Goal: Find contact information: Find contact information

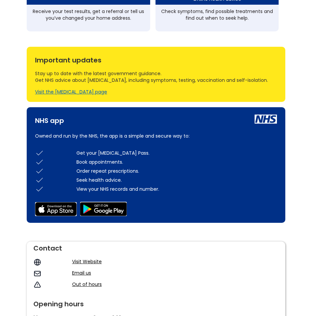
scroll to position [467, 0]
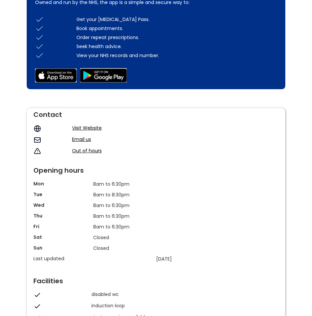
click at [83, 139] on link "Email us" at bounding box center [81, 139] width 19 height 7
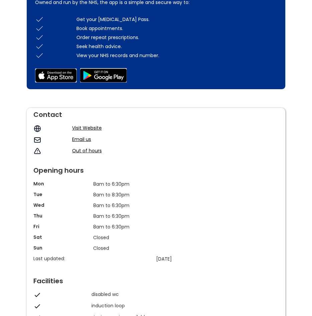
click at [82, 139] on link "Email us" at bounding box center [81, 139] width 19 height 7
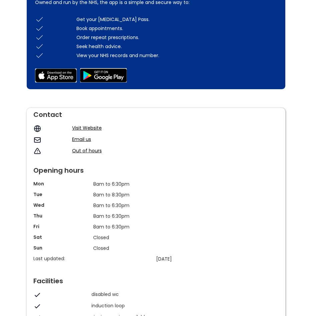
click at [82, 139] on link "Email us" at bounding box center [81, 139] width 19 height 7
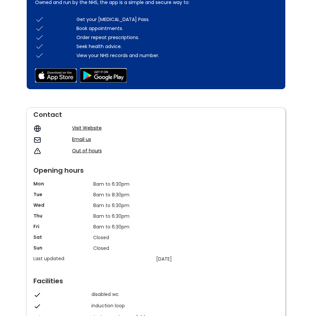
click at [82, 139] on link "Email us" at bounding box center [81, 139] width 19 height 7
click at [84, 138] on link "Email us" at bounding box center [81, 139] width 19 height 7
click at [38, 140] on img at bounding box center [37, 140] width 8 height 8
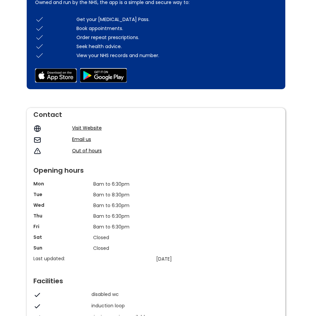
click at [38, 140] on img at bounding box center [37, 140] width 8 height 8
click at [84, 138] on link "Email us" at bounding box center [81, 139] width 19 height 7
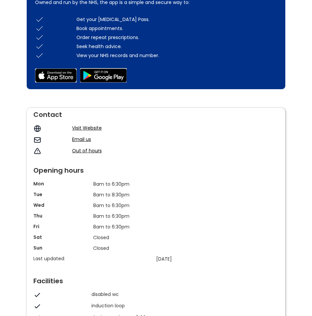
click at [84, 138] on link "Email us" at bounding box center [81, 139] width 19 height 7
click at [85, 126] on link "Visit Website" at bounding box center [87, 128] width 30 height 7
